Goal: Information Seeking & Learning: Learn about a topic

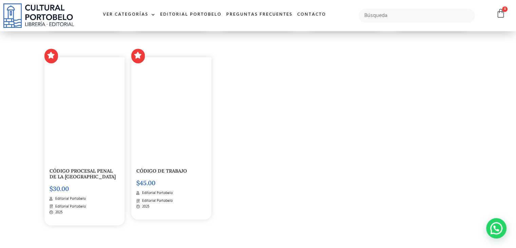
scroll to position [1002, 0]
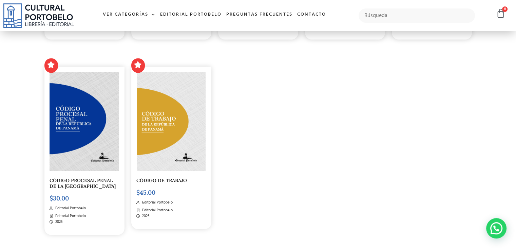
click at [175, 126] on img at bounding box center [171, 121] width 69 height 99
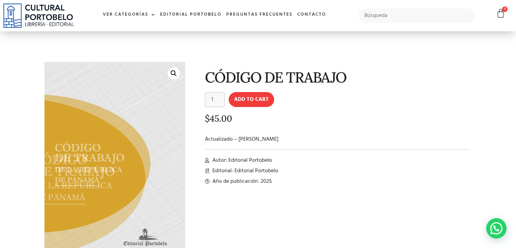
click at [170, 74] on link "🔍" at bounding box center [174, 73] width 12 height 12
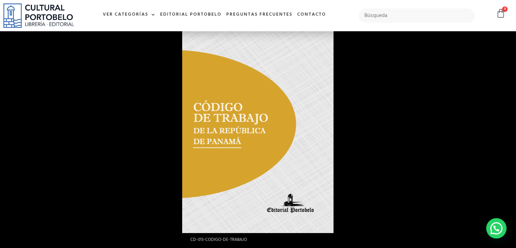
click at [464, 109] on div at bounding box center [440, 139] width 516 height 248
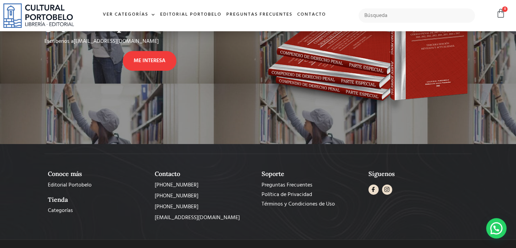
scroll to position [373, 0]
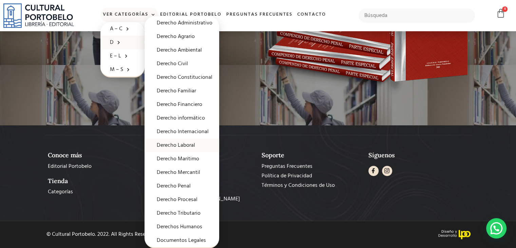
click at [175, 147] on link "Derecho Laboral" at bounding box center [182, 145] width 75 height 14
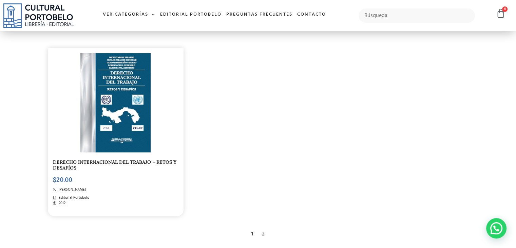
scroll to position [1139, 0]
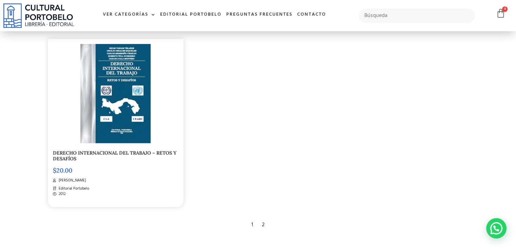
drag, startPoint x: 501, startPoint y: 182, endPoint x: 501, endPoint y: 140, distance: 42.1
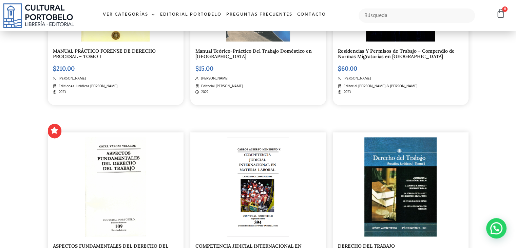
scroll to position [844, 0]
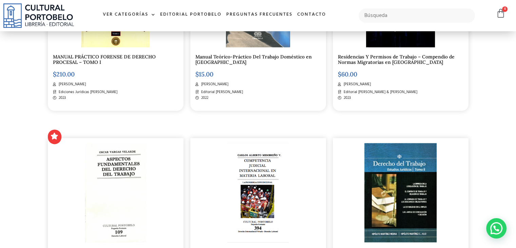
click at [94, 49] on div "MANUAL PRÁCTICO FORENSE DE DERECHO PROCESAL – TOMO I $ 210.00 Julio César Cubil…" at bounding box center [116, 27] width 136 height 168
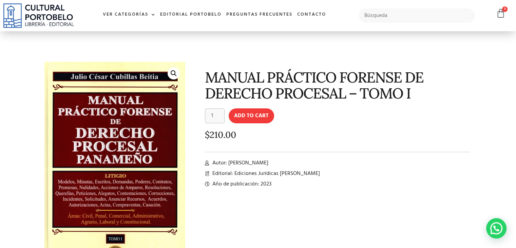
click at [230, 164] on span "Autor: Julio César Cubillas Beitia" at bounding box center [240, 163] width 58 height 8
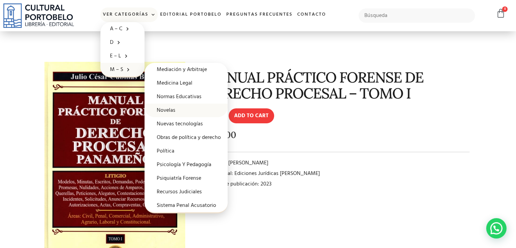
click at [162, 110] on link "Novelas" at bounding box center [186, 111] width 83 height 14
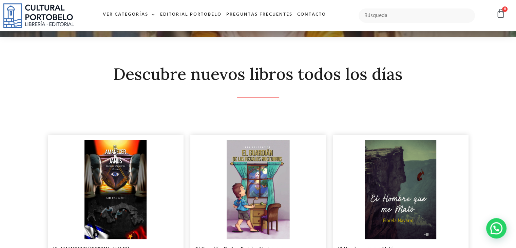
scroll to position [52, 0]
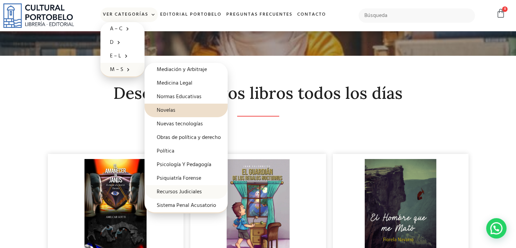
click at [167, 189] on link "Recursos Judiciales" at bounding box center [186, 192] width 83 height 14
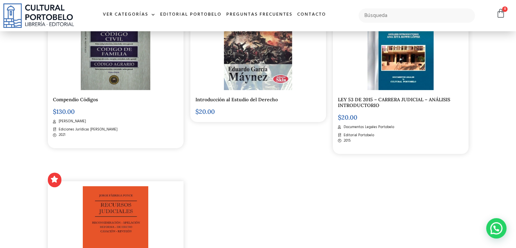
scroll to position [206, 0]
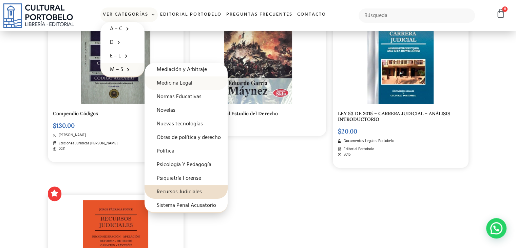
click at [171, 82] on link "Medicina Legal" at bounding box center [186, 83] width 83 height 14
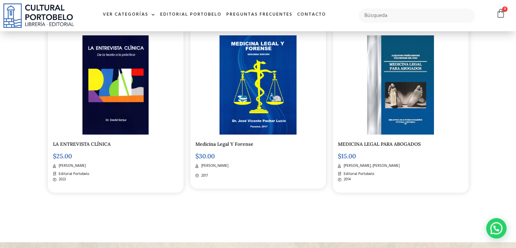
scroll to position [175, 0]
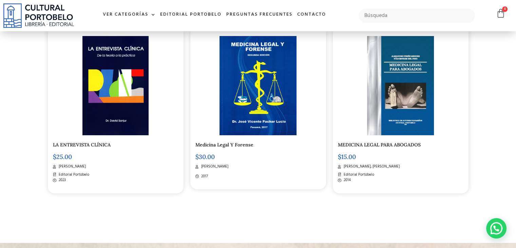
click at [376, 137] on div "MEDICINA LEGAL PARA ABOGADOS $ 15.00 Alejandro Peréz Mendez, Iván Estribi Del P…" at bounding box center [401, 112] width 136 height 162
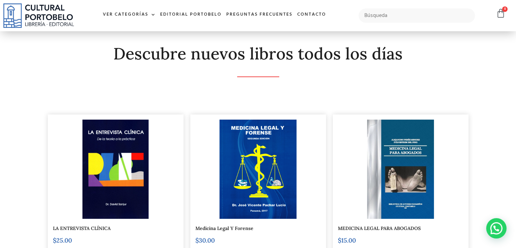
scroll to position [0, 0]
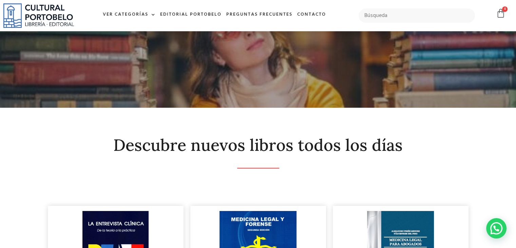
click at [234, 61] on div at bounding box center [258, 69] width 516 height 76
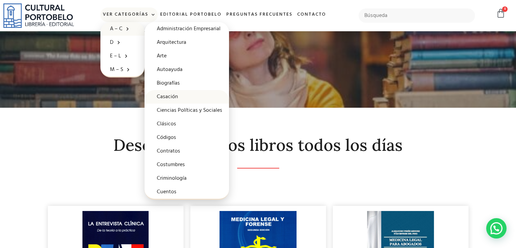
click at [164, 98] on link "Casación" at bounding box center [187, 97] width 85 height 14
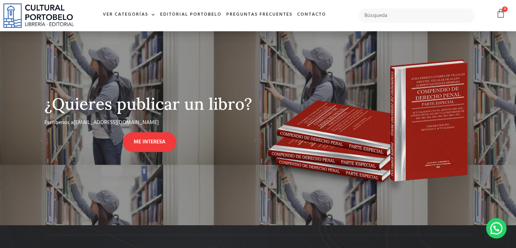
scroll to position [344, 0]
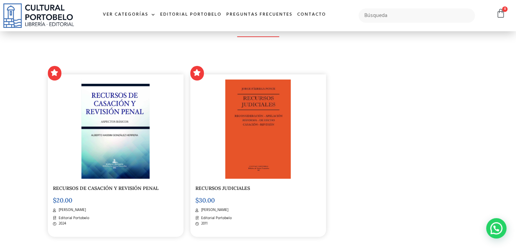
scroll to position [131, 0]
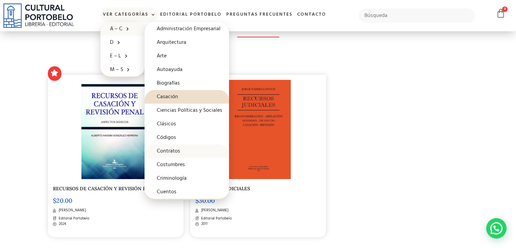
click at [169, 150] on link "Contratos" at bounding box center [187, 151] width 85 height 14
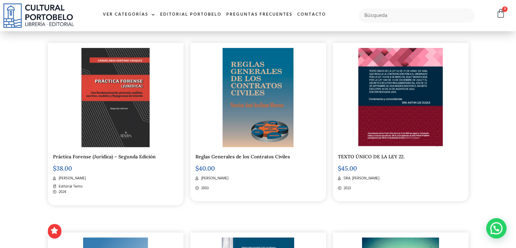
click at [516, 128] on html "Ir al contenido Ver Categorías A – C Administración Empresarial Arquitectura Ar…" at bounding box center [258, 141] width 516 height 999
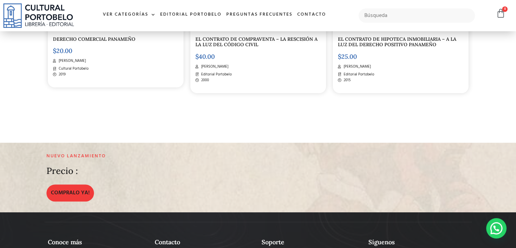
scroll to position [652, 0]
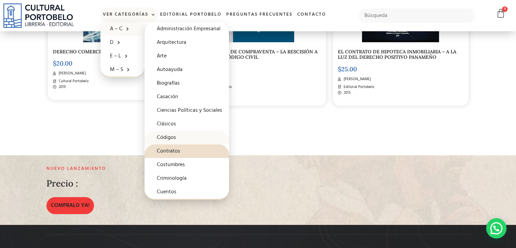
click at [163, 134] on link "Códigos" at bounding box center [187, 138] width 85 height 14
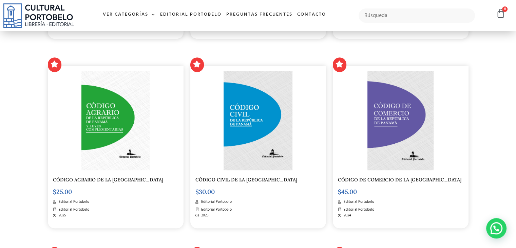
scroll to position [278, 0]
